Goal: Information Seeking & Learning: Understand process/instructions

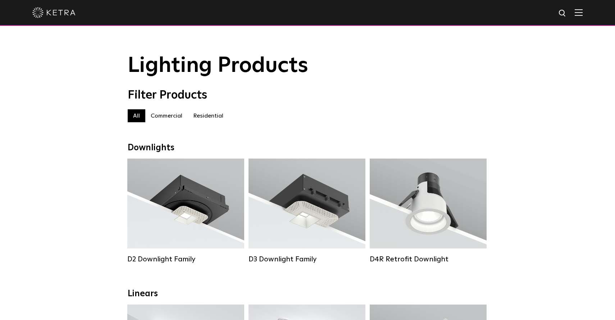
click at [210, 112] on label "Residential" at bounding box center [208, 115] width 41 height 13
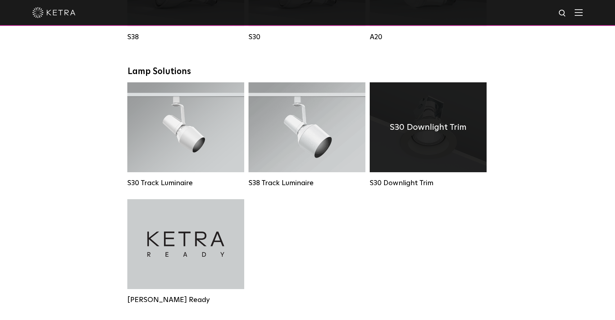
scroll to position [516, 0]
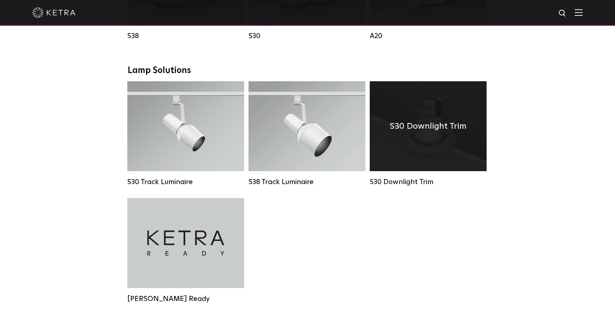
click at [429, 160] on div "S30 Downlight Trim" at bounding box center [428, 126] width 117 height 90
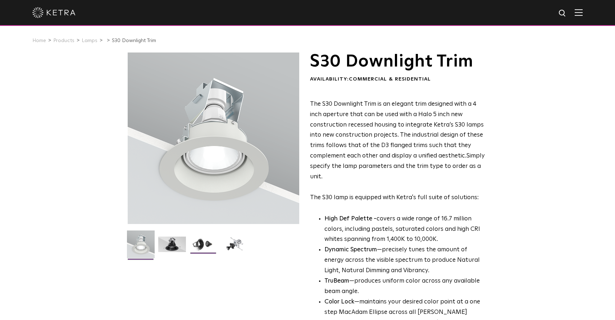
click at [205, 241] on img at bounding box center [204, 247] width 28 height 21
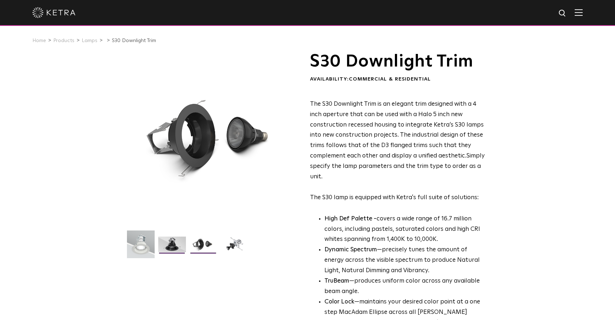
click at [169, 245] on img at bounding box center [172, 247] width 28 height 21
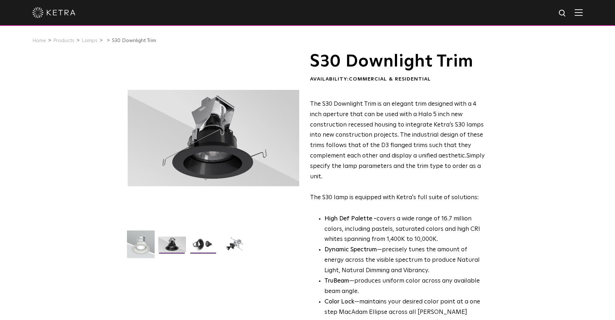
click at [207, 244] on img at bounding box center [204, 247] width 28 height 21
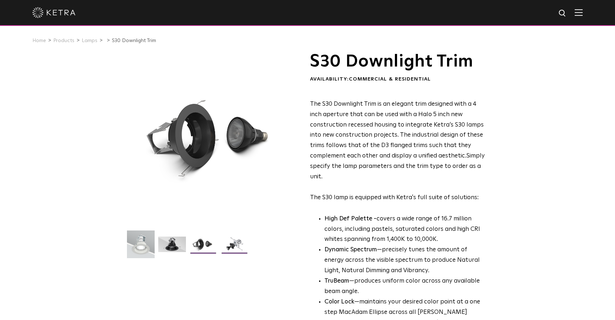
click at [238, 243] on img at bounding box center [235, 247] width 28 height 21
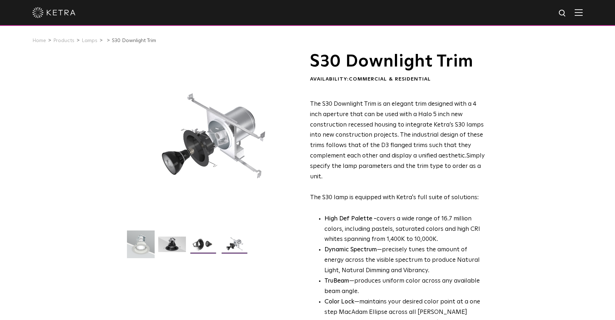
click at [200, 243] on img at bounding box center [204, 247] width 28 height 21
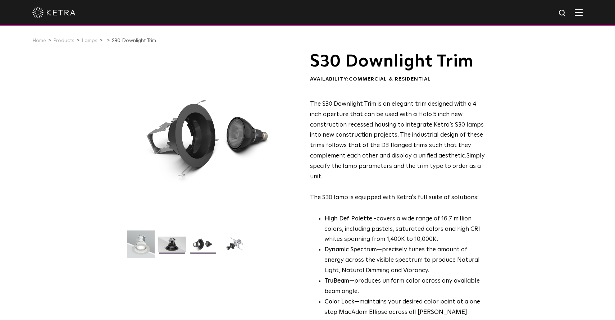
click at [173, 246] on img at bounding box center [172, 247] width 28 height 21
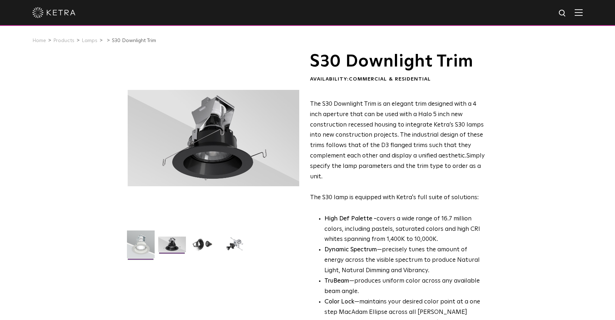
click at [142, 247] on img at bounding box center [141, 247] width 28 height 33
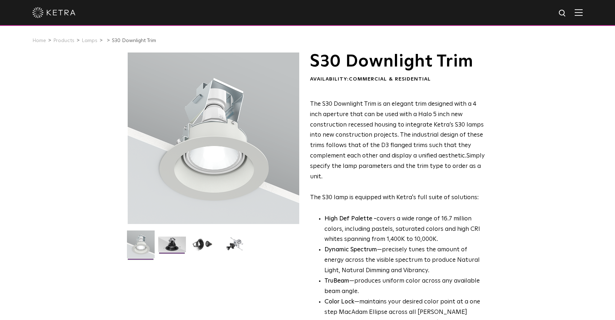
click at [165, 248] on img at bounding box center [172, 247] width 28 height 21
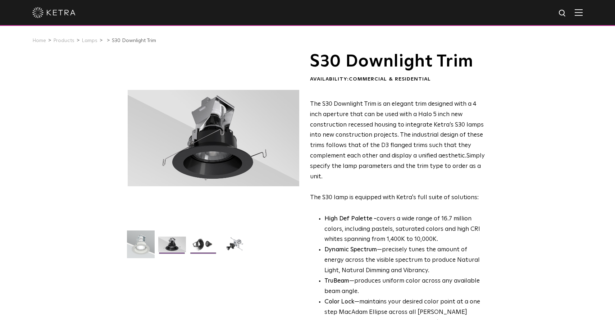
click at [207, 244] on img at bounding box center [204, 247] width 28 height 21
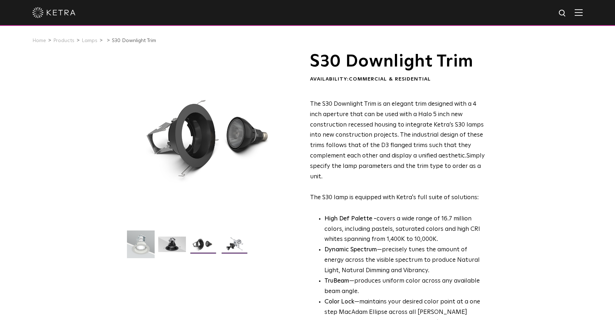
click at [233, 242] on img at bounding box center [235, 247] width 28 height 21
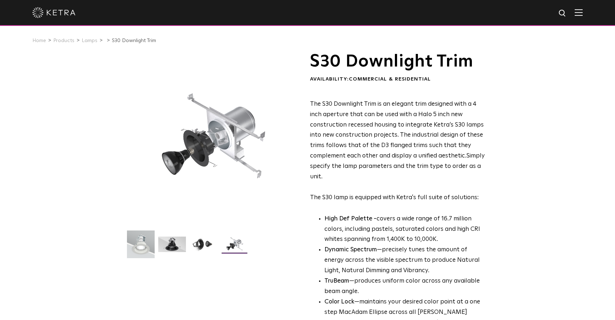
click at [233, 248] on img at bounding box center [235, 247] width 28 height 21
click at [209, 248] on img at bounding box center [204, 247] width 28 height 21
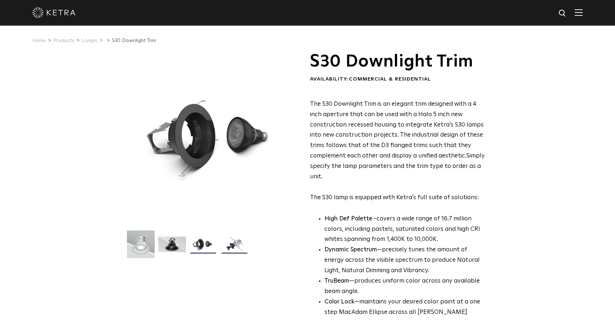
click at [247, 246] on img at bounding box center [235, 247] width 28 height 21
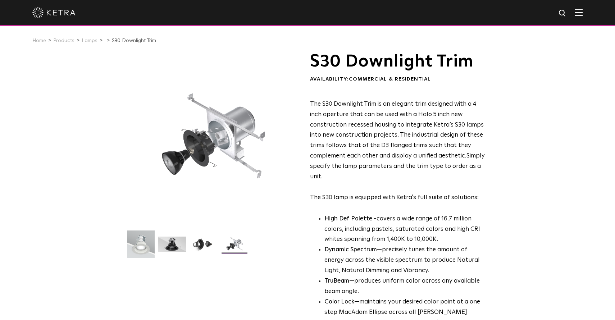
click at [233, 244] on img at bounding box center [235, 247] width 28 height 21
click at [207, 244] on img at bounding box center [204, 247] width 28 height 21
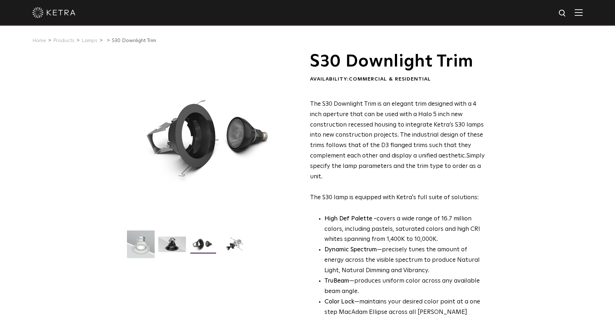
scroll to position [1, 0]
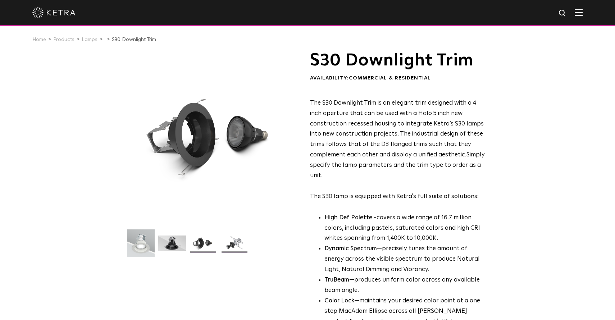
click at [232, 238] on img at bounding box center [235, 246] width 28 height 21
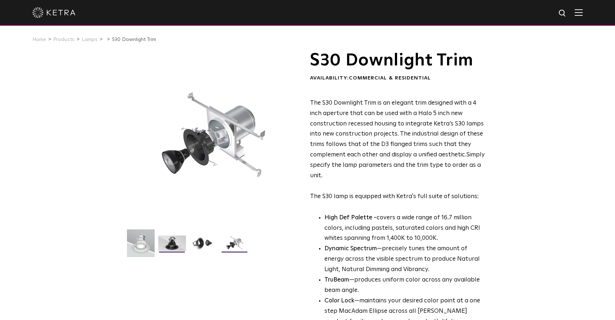
click at [175, 246] on img at bounding box center [172, 246] width 28 height 21
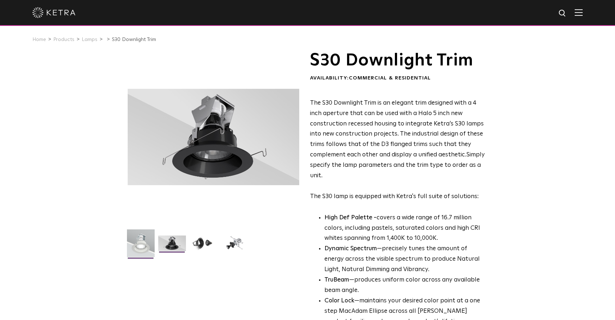
click at [145, 249] on img at bounding box center [141, 246] width 28 height 33
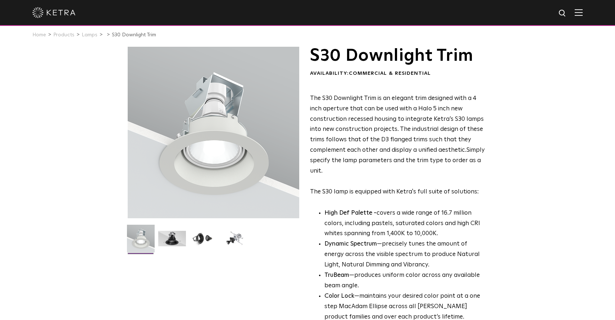
scroll to position [3, 0]
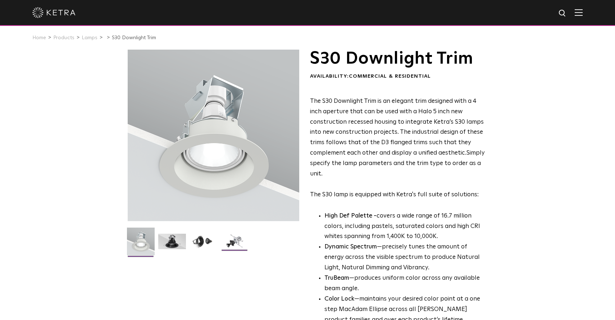
click at [235, 243] on img at bounding box center [235, 244] width 28 height 21
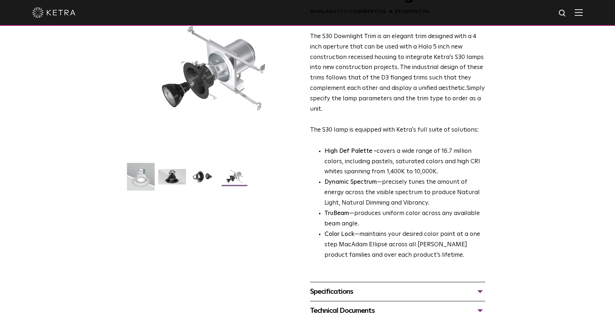
scroll to position [71, 0]
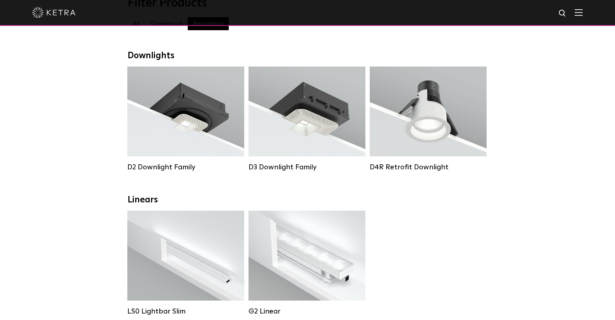
scroll to position [98, 0]
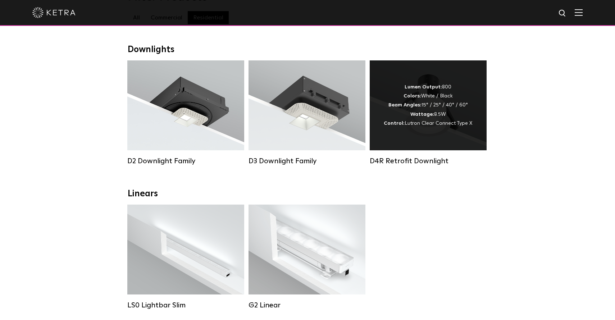
click at [455, 126] on div "Lumen Output: 800 Colors: White / Black Beam Angles: 15° / 25° / 40° / 60° Watt…" at bounding box center [428, 105] width 89 height 45
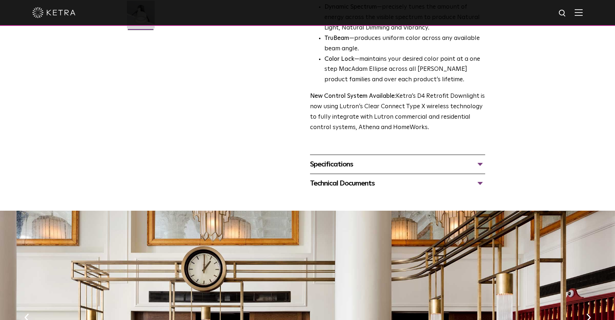
scroll to position [230, 0]
click at [384, 178] on div "Technical Documents" at bounding box center [397, 184] width 175 height 12
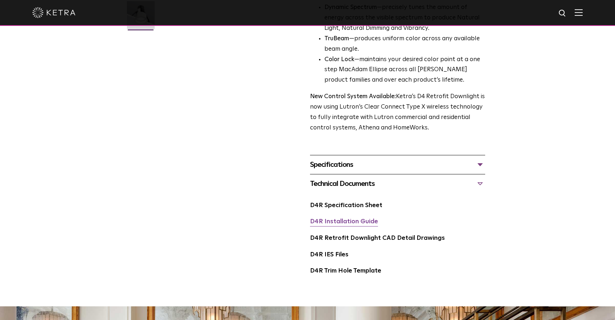
click at [362, 219] on link "D4R Installation Guide" at bounding box center [344, 222] width 68 height 6
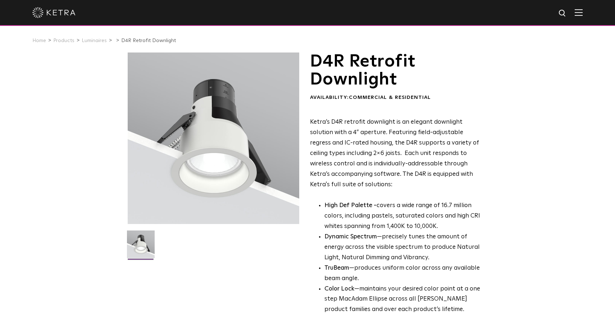
scroll to position [0, 0]
